Goal: Complete application form

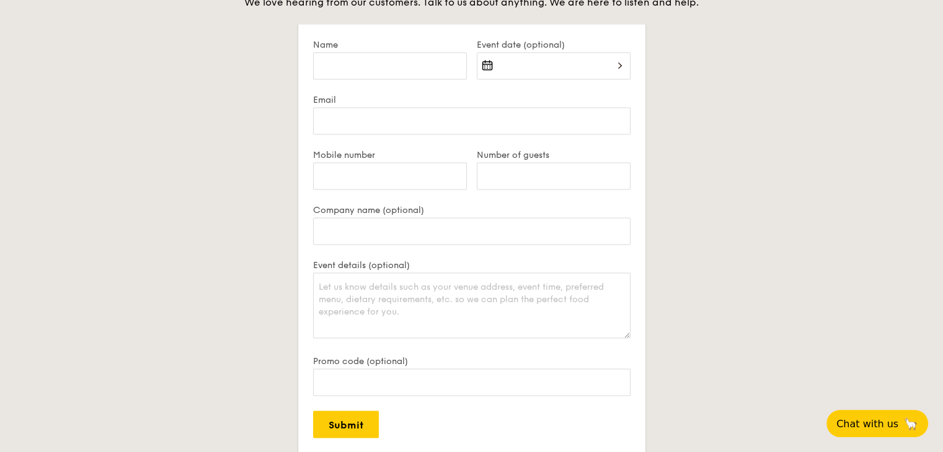
scroll to position [2417, 0]
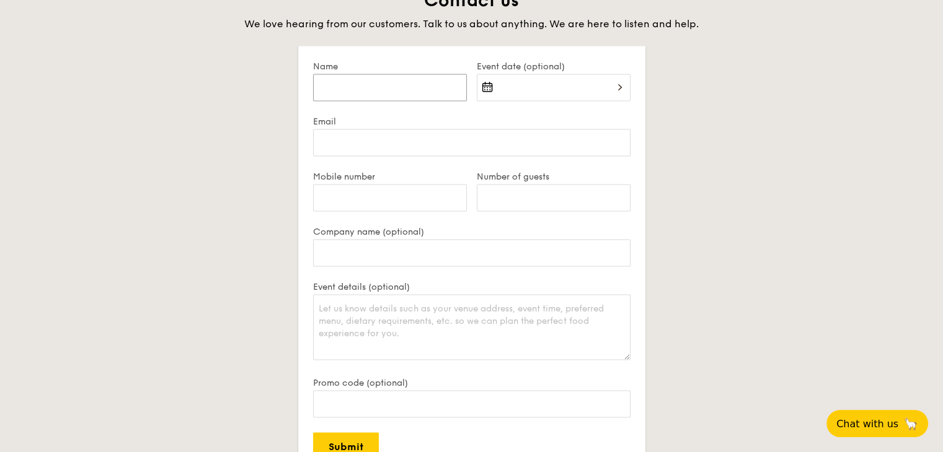
click at [384, 95] on input "Name" at bounding box center [390, 87] width 154 height 27
type input "[PERSON_NAME]"
click at [612, 89] on div at bounding box center [554, 95] width 154 height 42
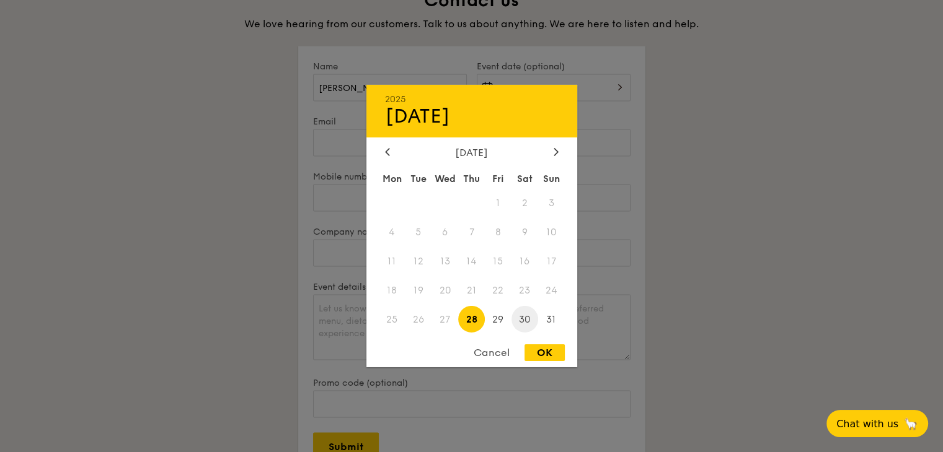
click at [531, 320] on span "30" at bounding box center [524, 319] width 27 height 27
click at [538, 351] on div "OK" at bounding box center [544, 353] width 40 height 17
type input "[DATE]"
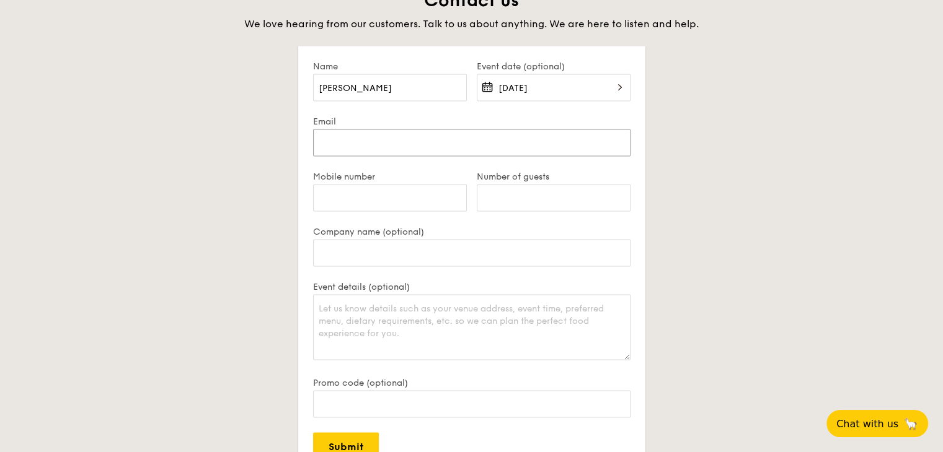
click at [397, 144] on input "Email" at bounding box center [471, 143] width 317 height 27
type input "[PERSON_NAME][EMAIL_ADDRESS][DOMAIN_NAME]"
click at [350, 203] on input "Mobile number" at bounding box center [390, 198] width 154 height 27
type input "91913033"
click at [534, 193] on input "Number of guests" at bounding box center [554, 198] width 154 height 27
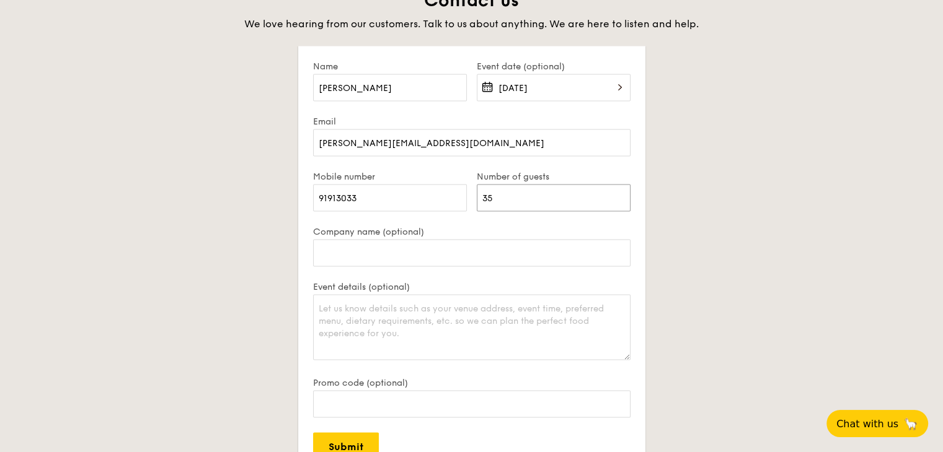
type input "35"
click at [449, 323] on textarea "Event details (optional)" at bounding box center [471, 328] width 317 height 66
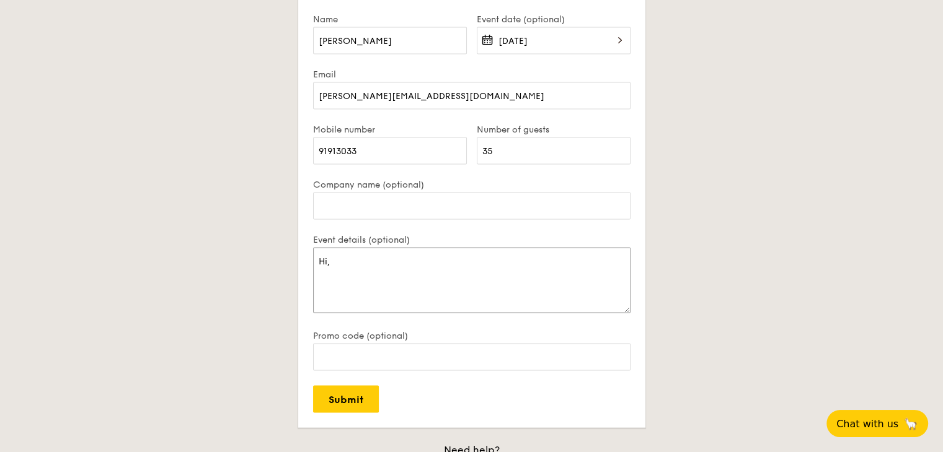
scroll to position [2541, 0]
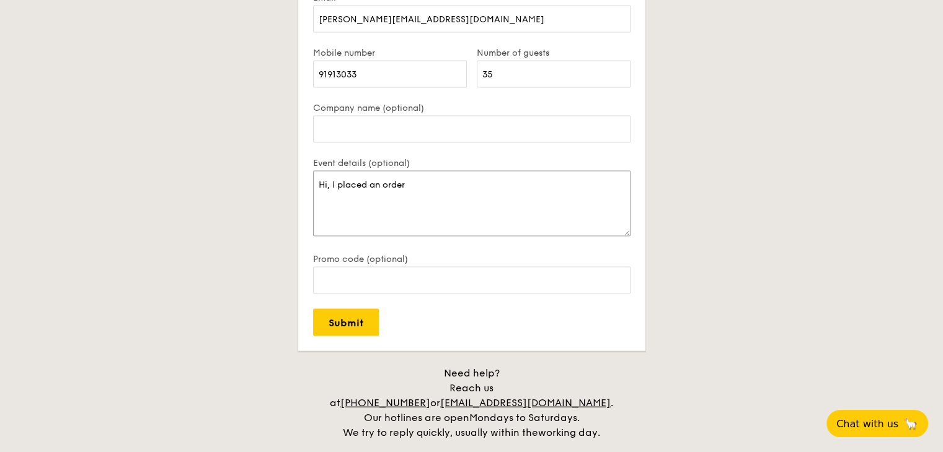
paste textarea "SO082499824"
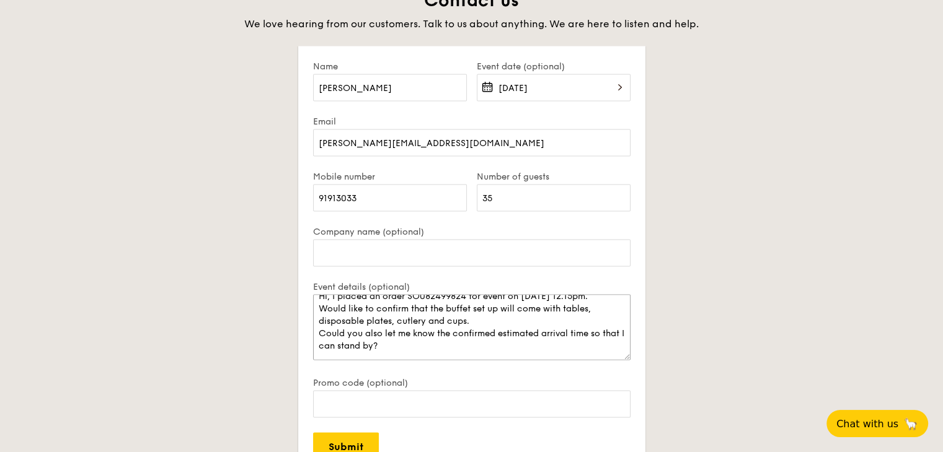
scroll to position [2479, 0]
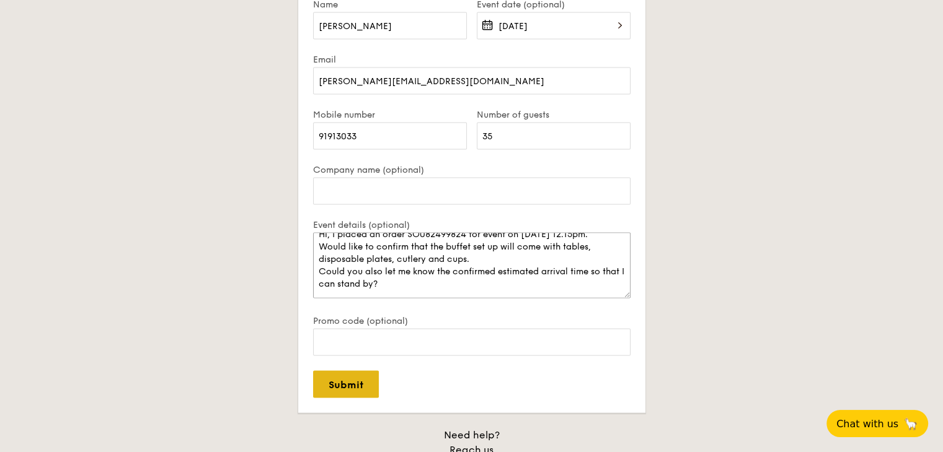
type textarea "Hi, I placed an order SO082499824 for event on [DATE] 12.15pm. Would like to co…"
click at [358, 387] on input "Submit" at bounding box center [346, 384] width 66 height 27
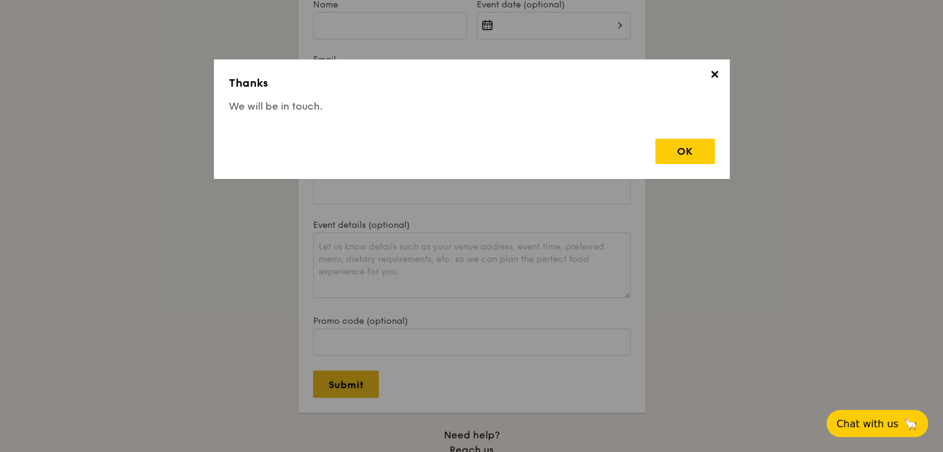
scroll to position [0, 0]
click at [690, 152] on div "OK" at bounding box center [685, 151] width 60 height 25
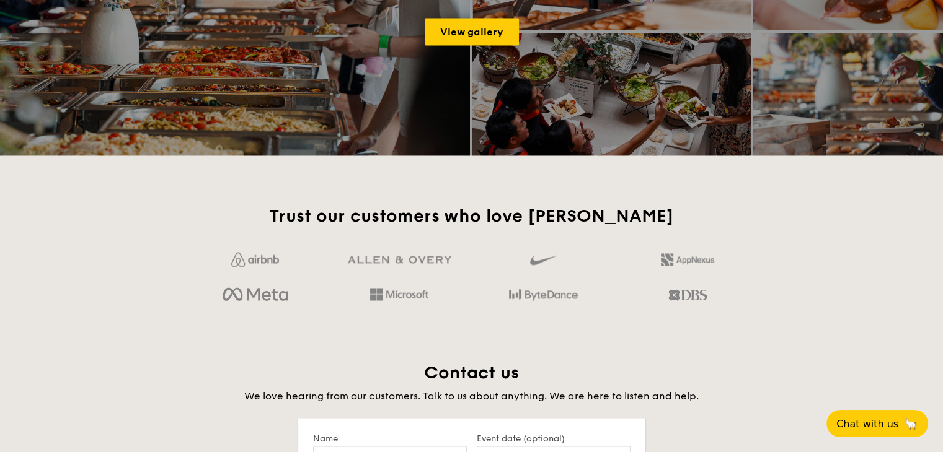
scroll to position [1735, 0]
